Goal: Task Accomplishment & Management: Use online tool/utility

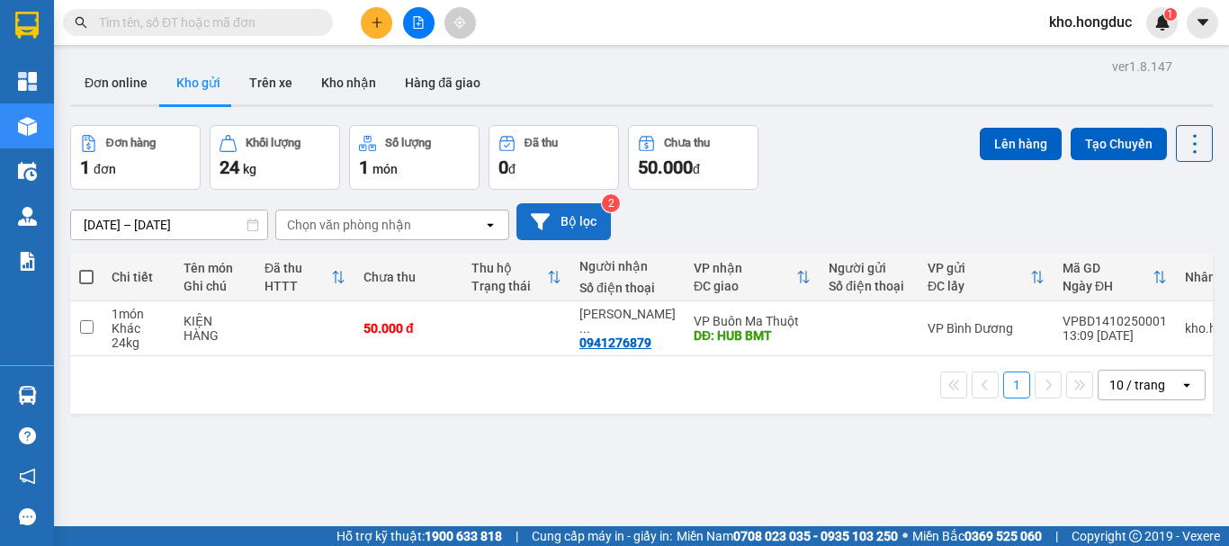
click at [573, 223] on button "Bộ lọc" at bounding box center [563, 221] width 94 height 37
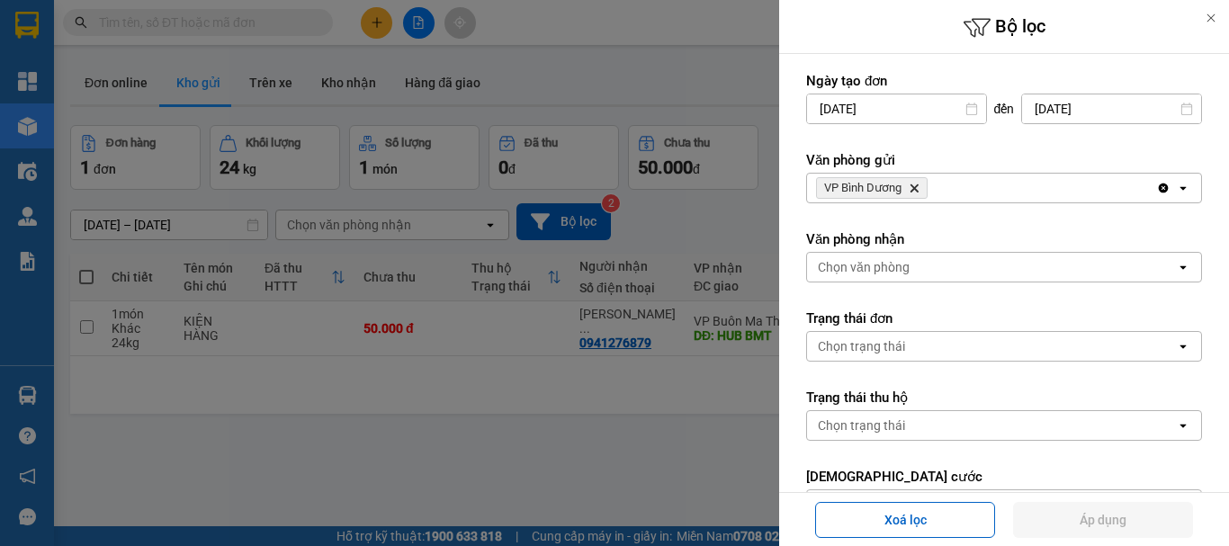
click at [916, 191] on icon "Delete" at bounding box center [914, 188] width 11 height 11
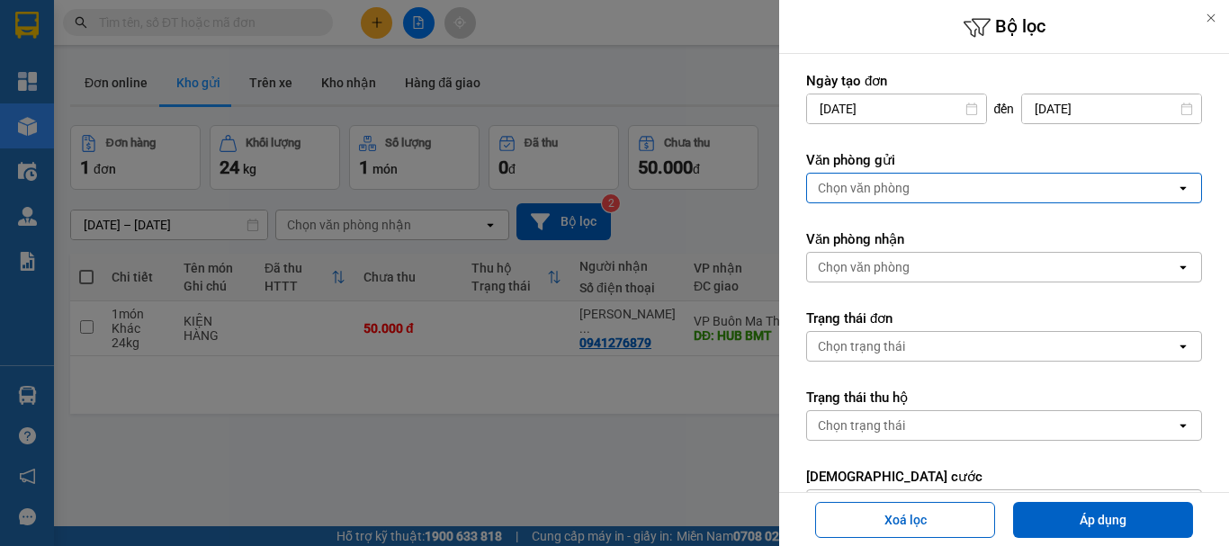
click at [916, 192] on div "Chọn văn phòng" at bounding box center [991, 188] width 369 height 29
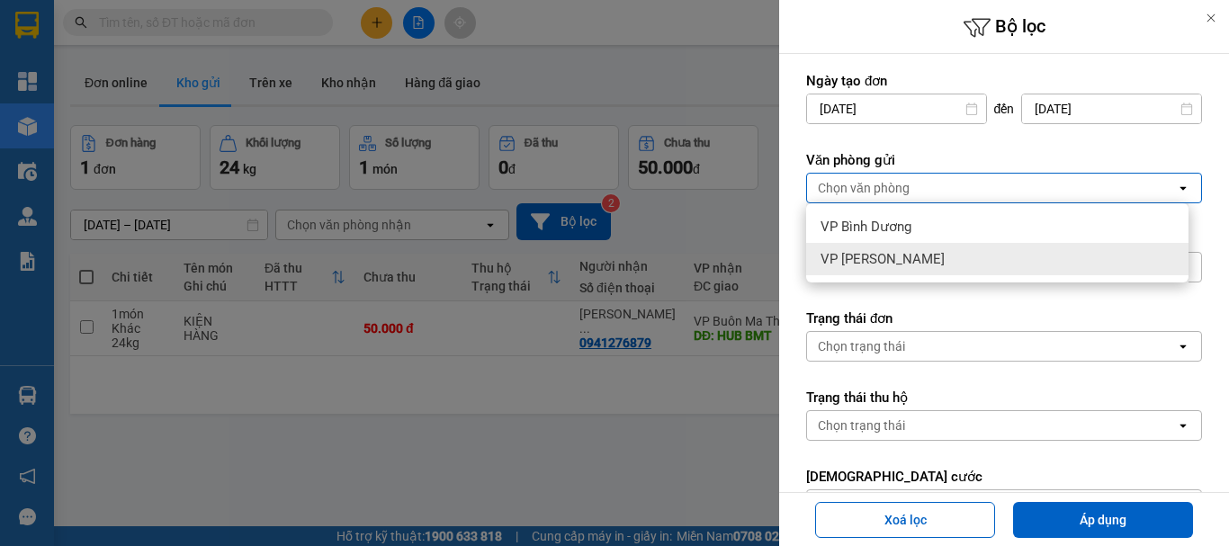
click at [886, 259] on span "VP [PERSON_NAME]" at bounding box center [883, 259] width 124 height 18
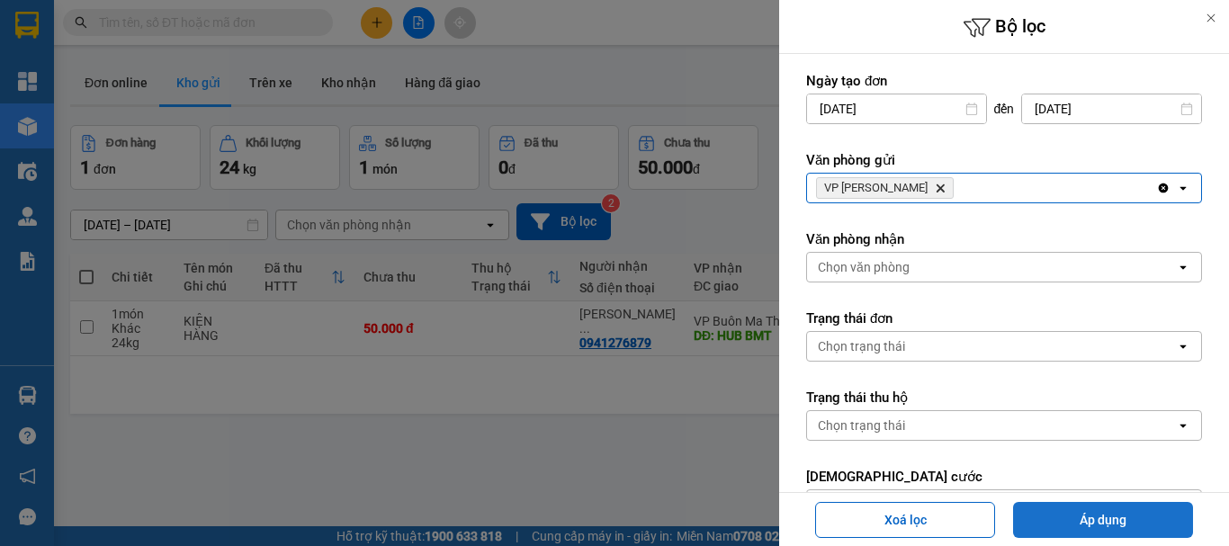
click at [1138, 507] on button "Áp dụng" at bounding box center [1103, 520] width 180 height 36
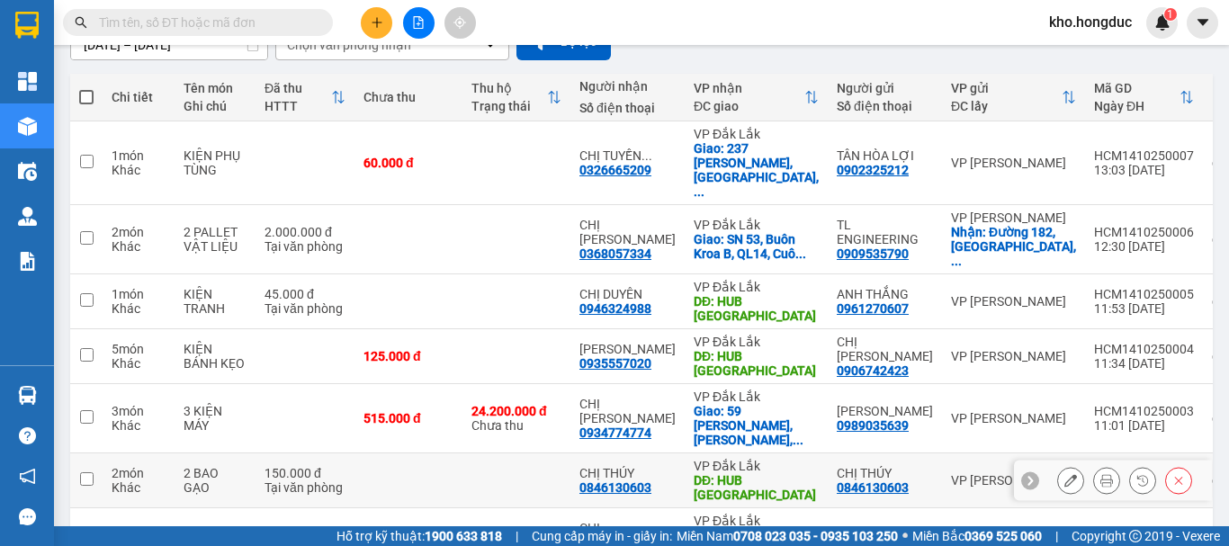
scroll to position [270, 0]
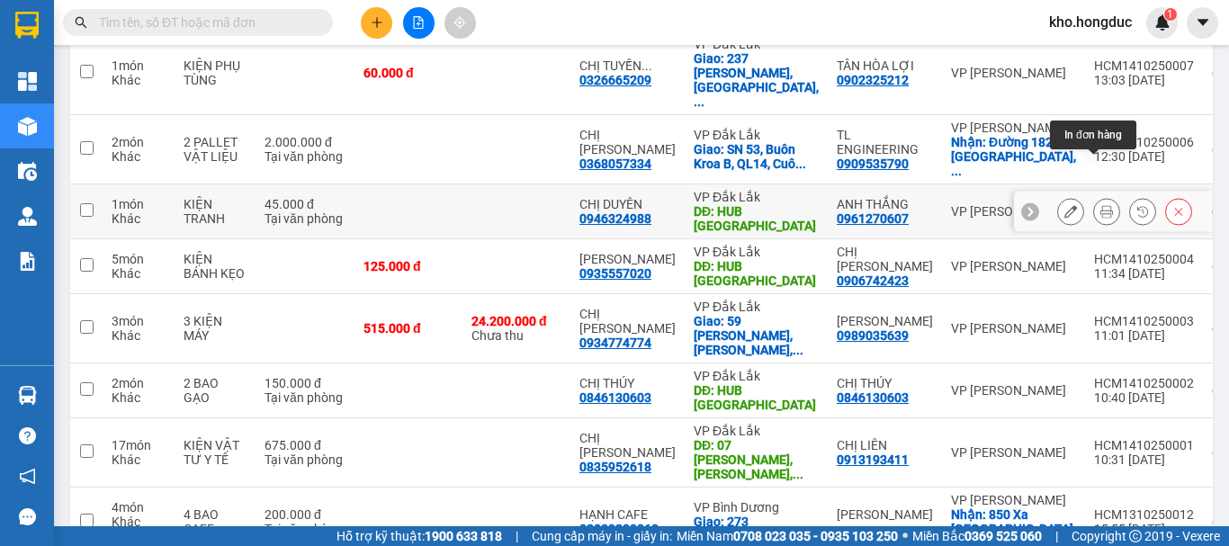
click at [1100, 205] on icon at bounding box center [1106, 211] width 13 height 13
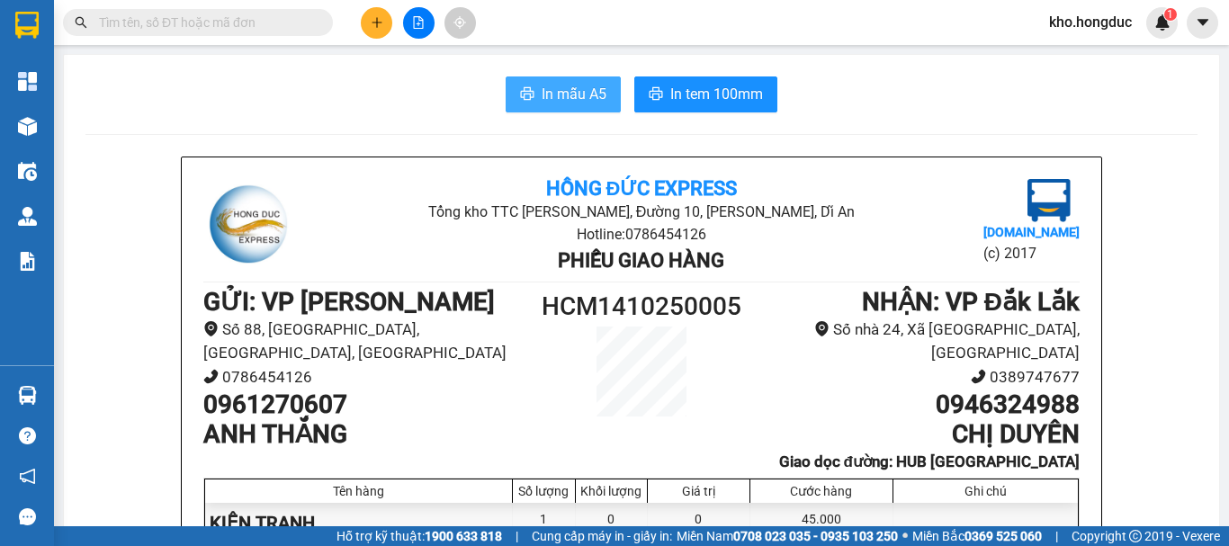
click at [593, 102] on span "In mẫu A5" at bounding box center [574, 94] width 65 height 22
click at [577, 103] on span "In mẫu A5" at bounding box center [574, 94] width 65 height 22
click at [471, 275] on li "Phiếu giao hàng" at bounding box center [641, 261] width 584 height 31
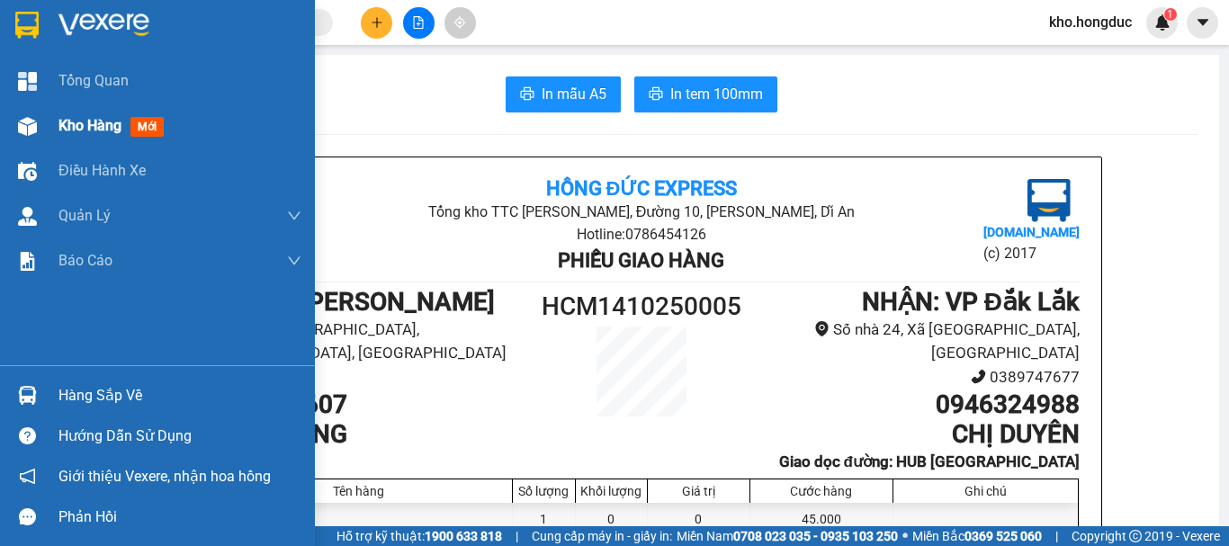
click at [35, 129] on img at bounding box center [27, 126] width 19 height 19
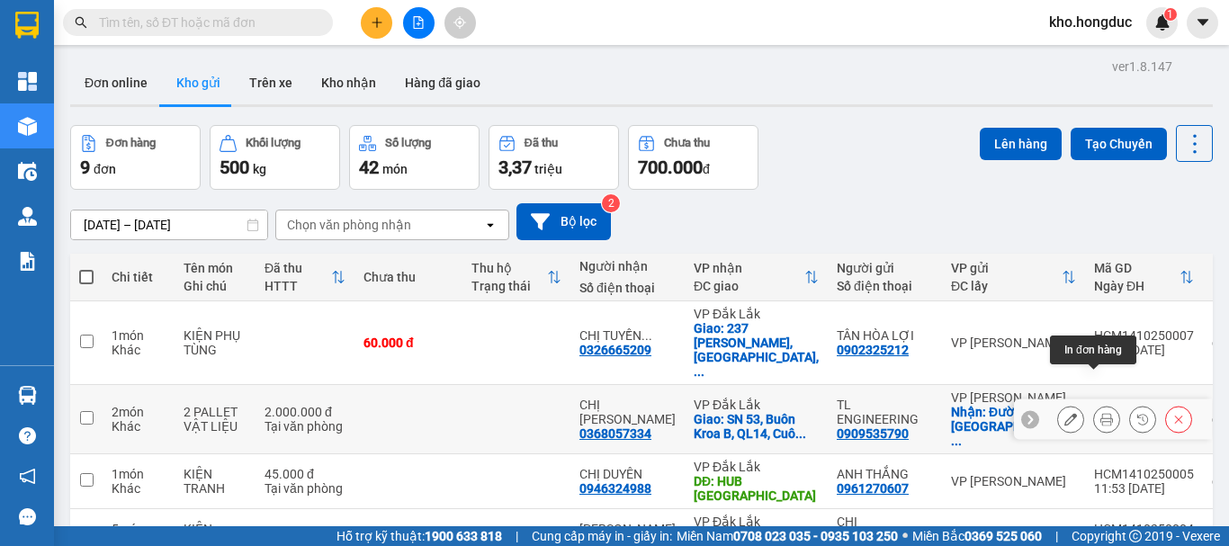
click at [1100, 413] on icon at bounding box center [1106, 419] width 13 height 13
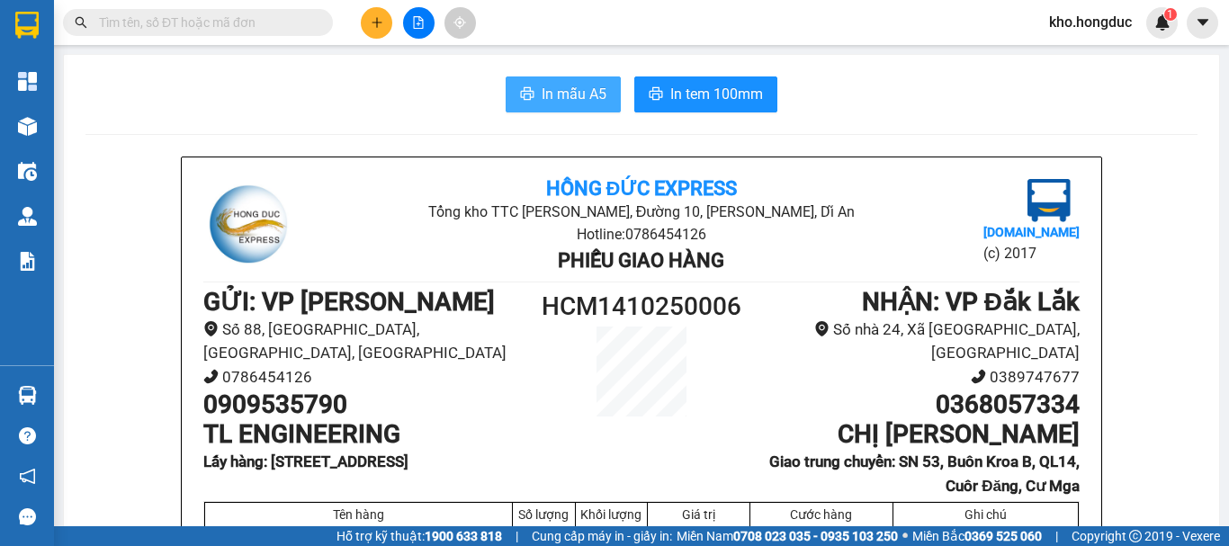
click at [525, 94] on icon "printer" at bounding box center [527, 93] width 13 height 13
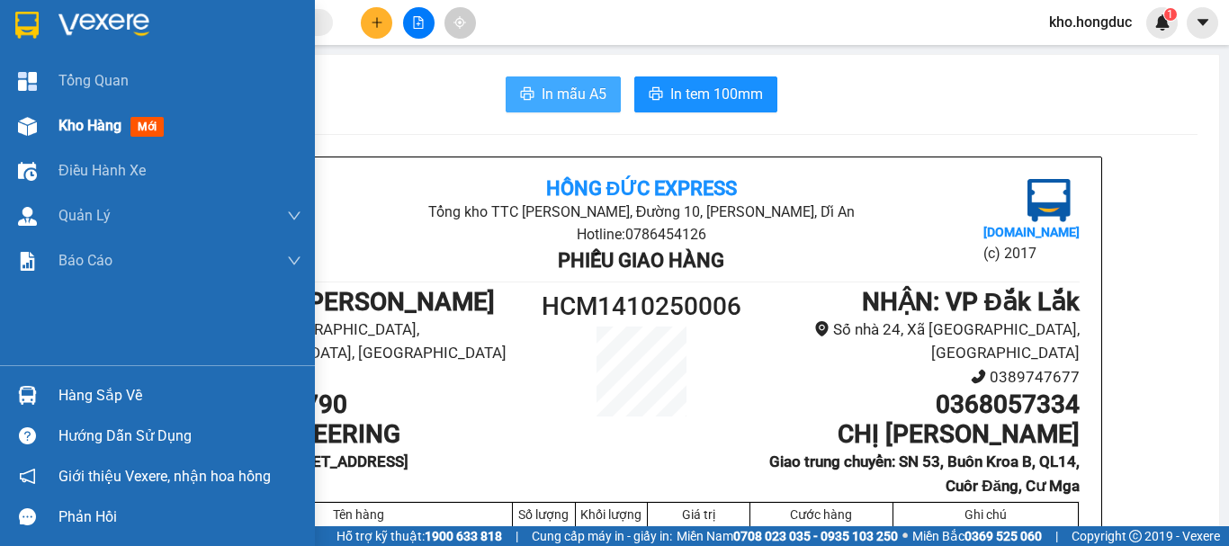
click at [47, 121] on div "Kho hàng mới" at bounding box center [157, 125] width 315 height 45
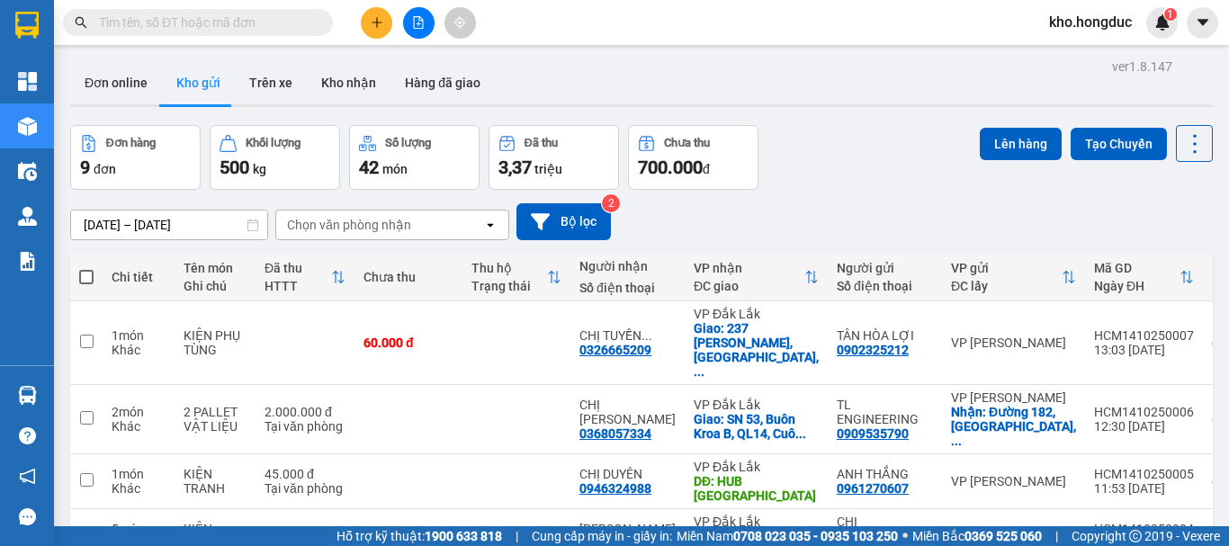
scroll to position [180, 0]
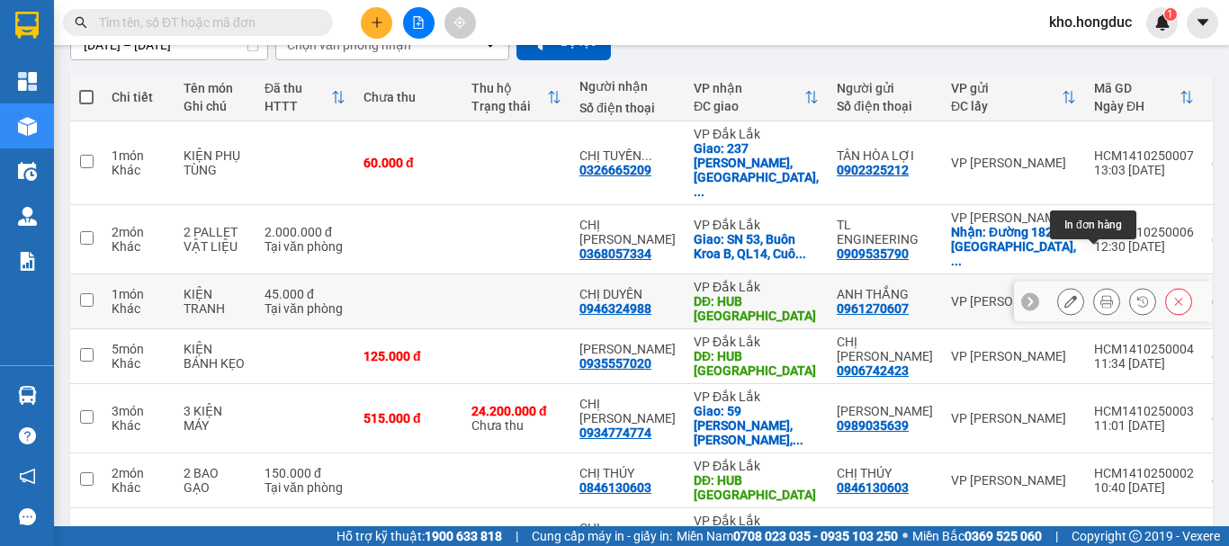
click at [1100, 295] on icon at bounding box center [1106, 301] width 13 height 13
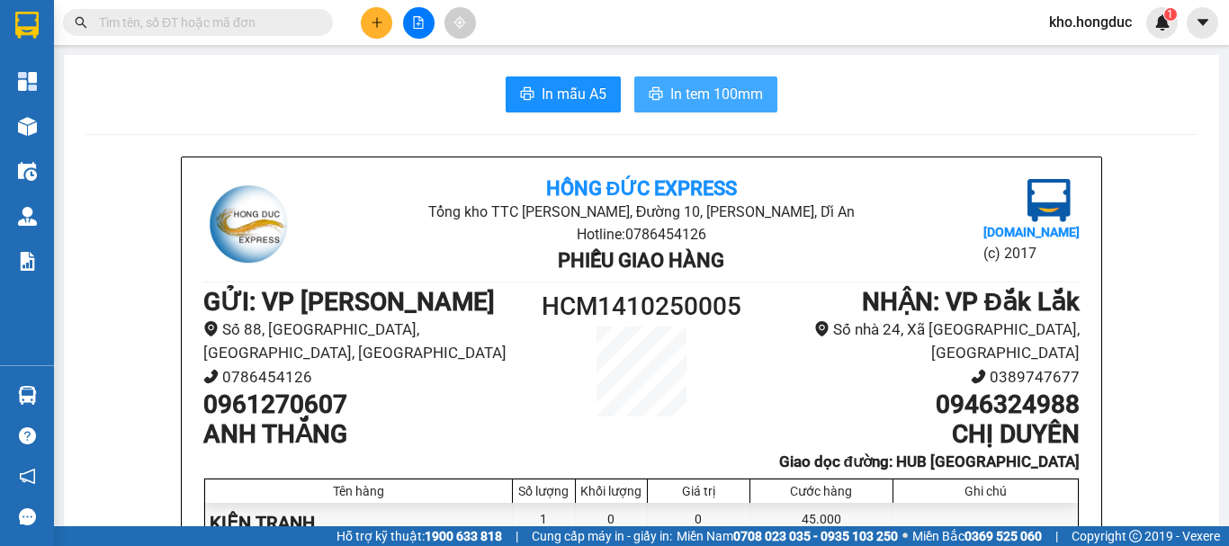
click at [680, 89] on span "In tem 100mm" at bounding box center [716, 94] width 93 height 22
drag, startPoint x: 650, startPoint y: 80, endPoint x: 667, endPoint y: 90, distance: 19.0
click at [656, 86] on button "In tem 100mm" at bounding box center [705, 94] width 143 height 36
click at [670, 90] on span "In tem 100mm" at bounding box center [716, 94] width 93 height 22
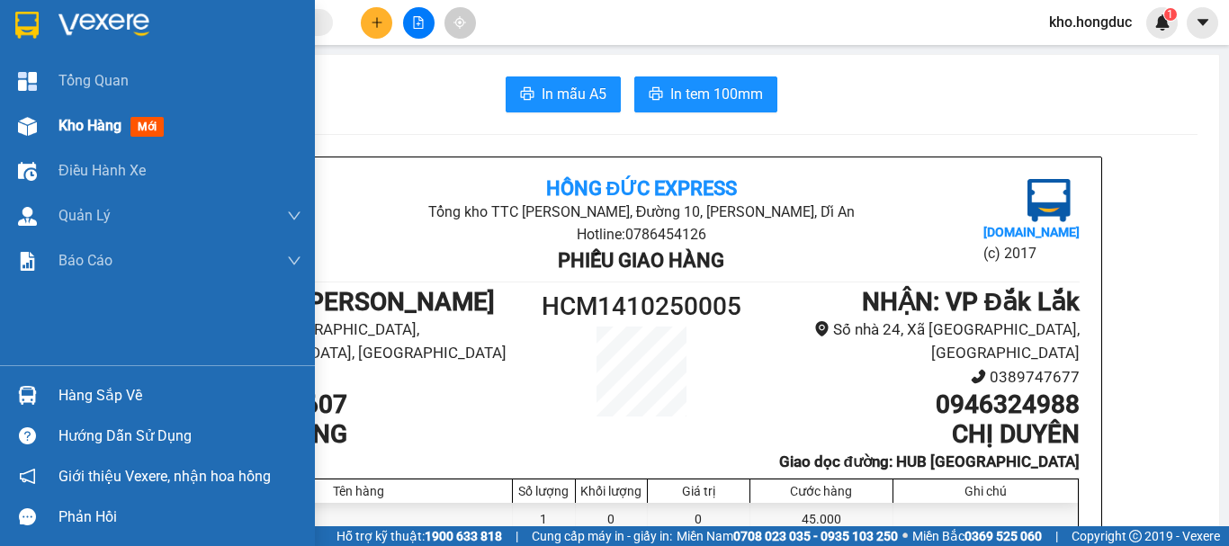
click at [48, 124] on div "Kho hàng mới" at bounding box center [157, 125] width 315 height 45
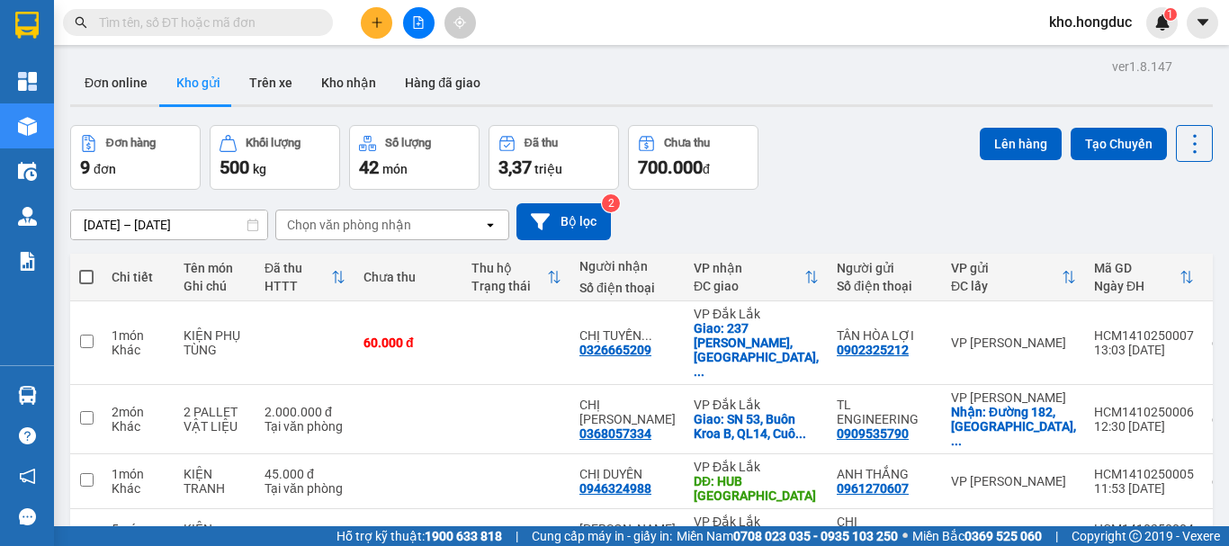
click at [1054, 177] on div "Lên hàng Tạo Chuyến" at bounding box center [1096, 157] width 233 height 65
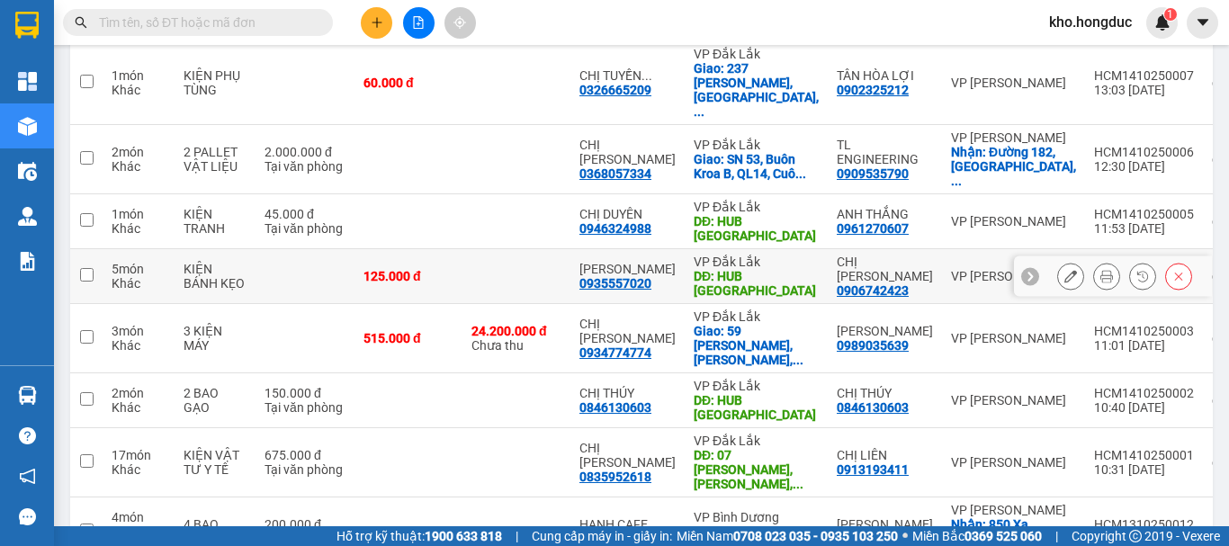
scroll to position [170, 0]
